Goal: Task Accomplishment & Management: Manage account settings

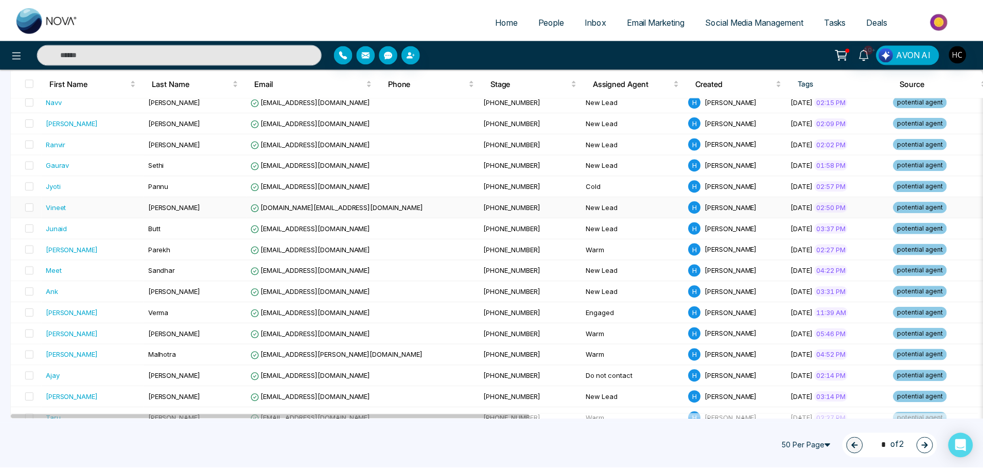
scroll to position [566, 0]
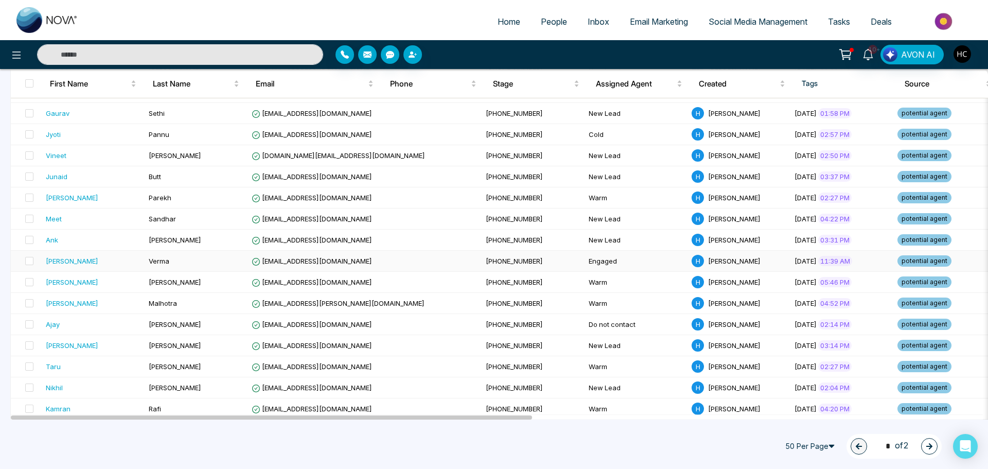
click at [98, 260] on div "[PERSON_NAME]" at bounding box center [93, 261] width 95 height 10
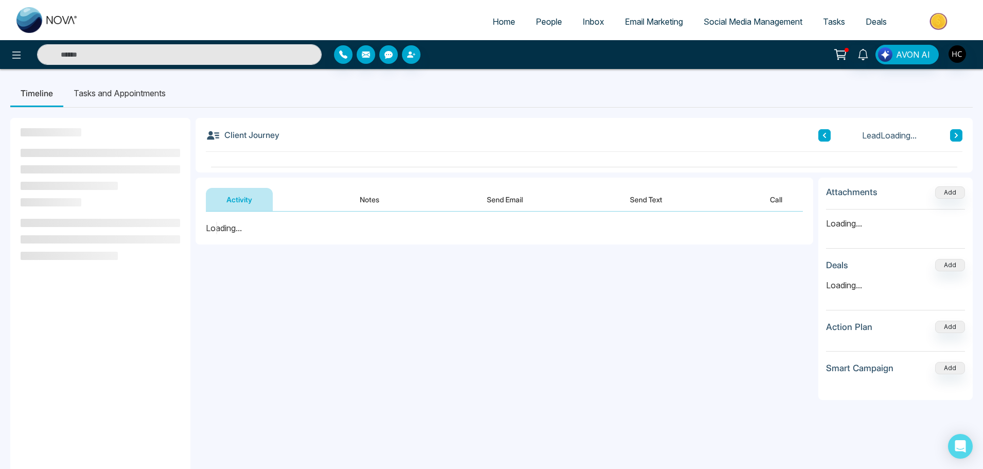
click at [378, 205] on button "Notes" at bounding box center [369, 199] width 61 height 23
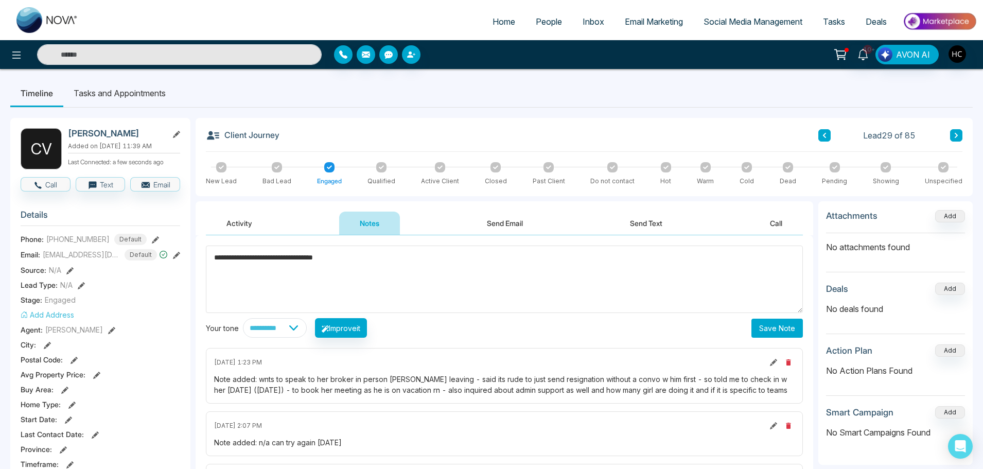
type textarea "**********"
click at [791, 332] on button "Save Note" at bounding box center [776, 328] width 51 height 19
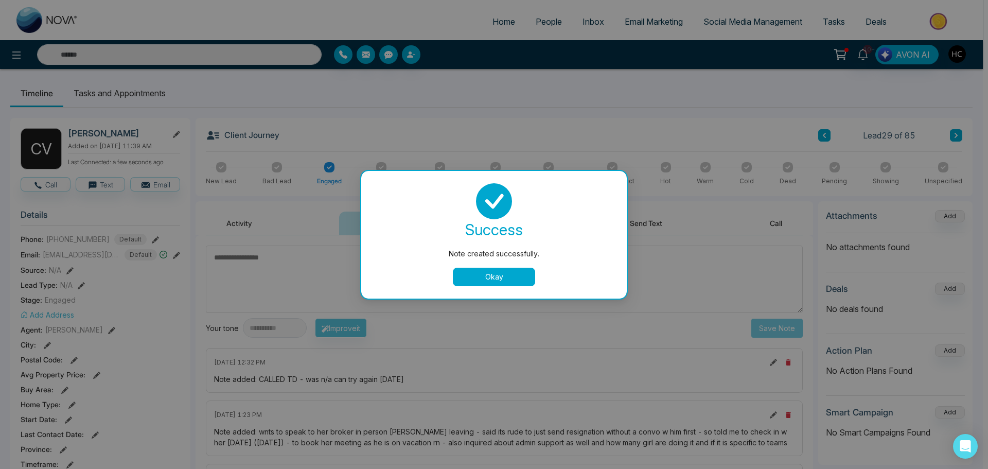
click at [515, 282] on button "Okay" at bounding box center [494, 277] width 82 height 19
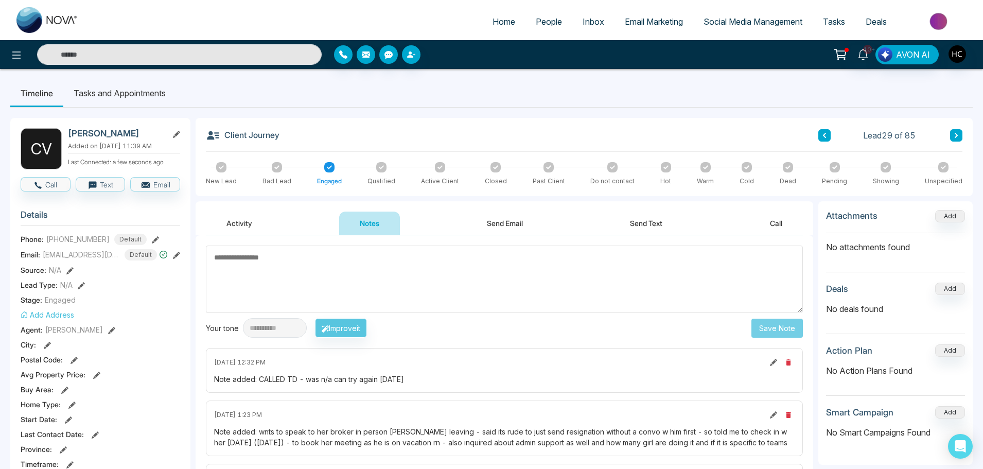
click at [550, 24] on span "People" at bounding box center [549, 21] width 26 height 10
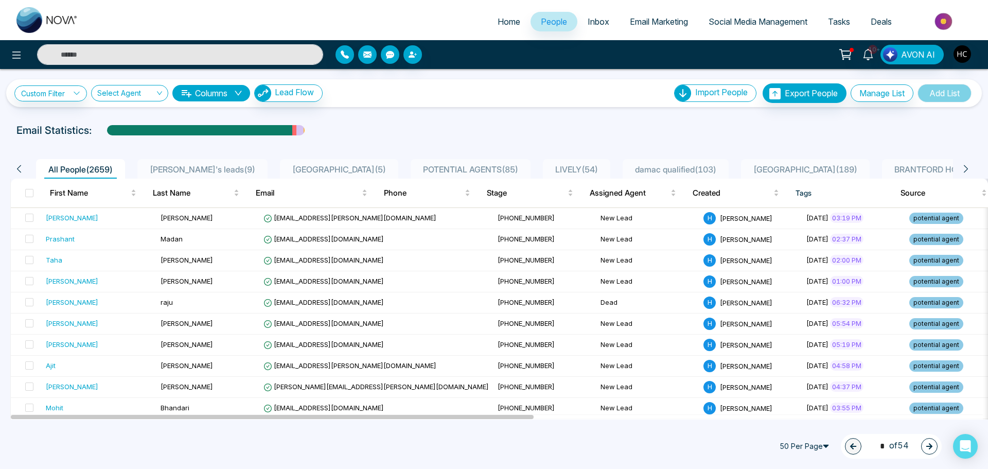
click at [419, 165] on span "POTENTIAL AGENTS ( 85 )" at bounding box center [470, 169] width 103 height 10
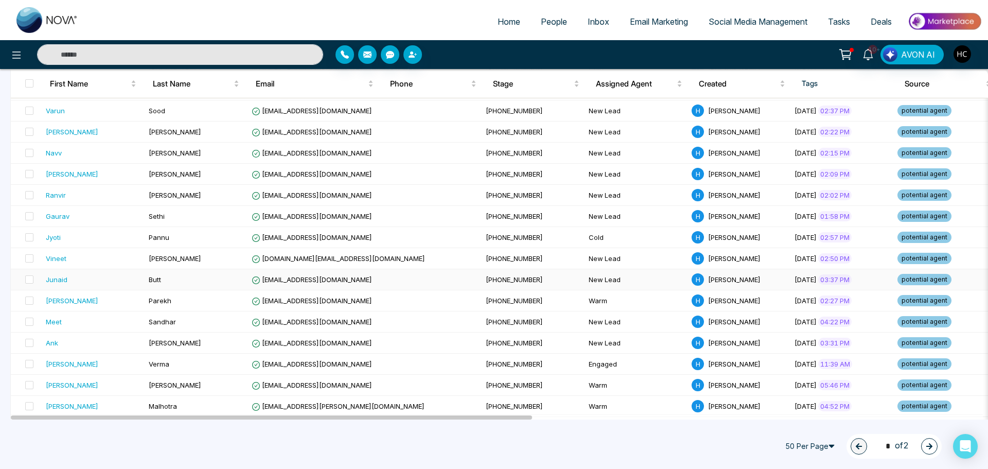
scroll to position [309, 0]
